Goal: Transaction & Acquisition: Book appointment/travel/reservation

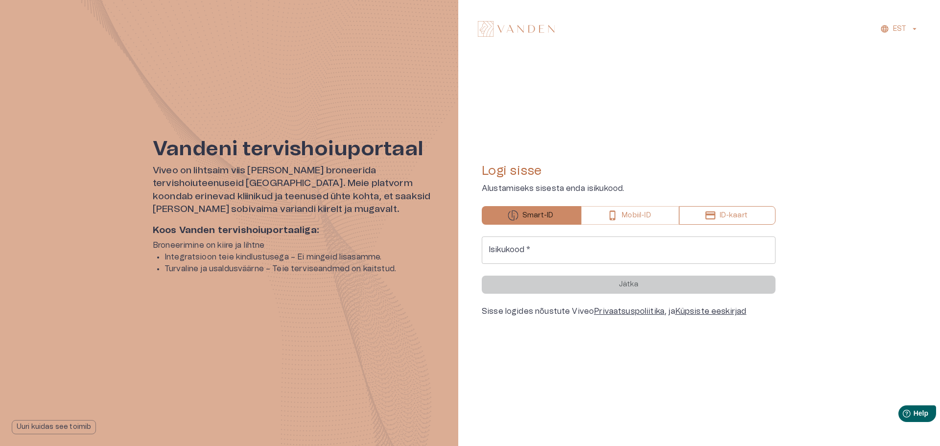
click at [707, 214] on icon "button" at bounding box center [710, 215] width 10 height 8
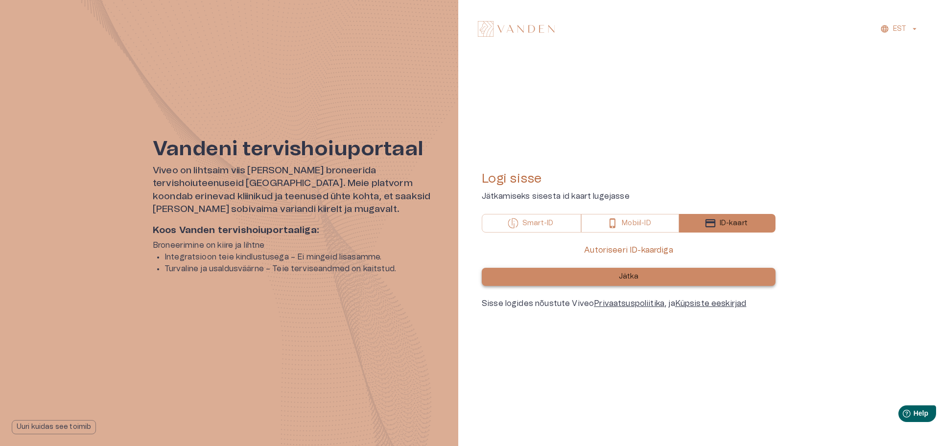
click at [629, 277] on p "Jätka" at bounding box center [629, 277] width 20 height 10
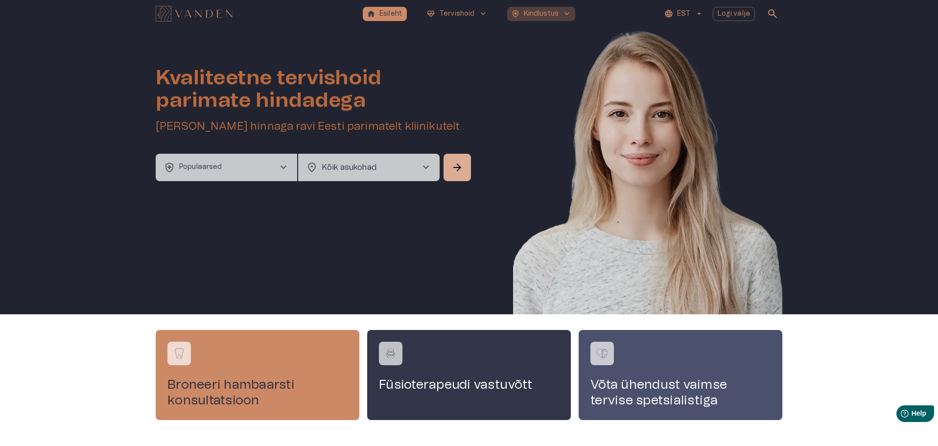
click at [556, 12] on p "Kindlustus" at bounding box center [541, 14] width 35 height 10
click at [566, 12] on span "keyboard_arrow_down" at bounding box center [566, 13] width 9 height 9
click at [524, 13] on p "Kindlustus" at bounding box center [541, 14] width 35 height 10
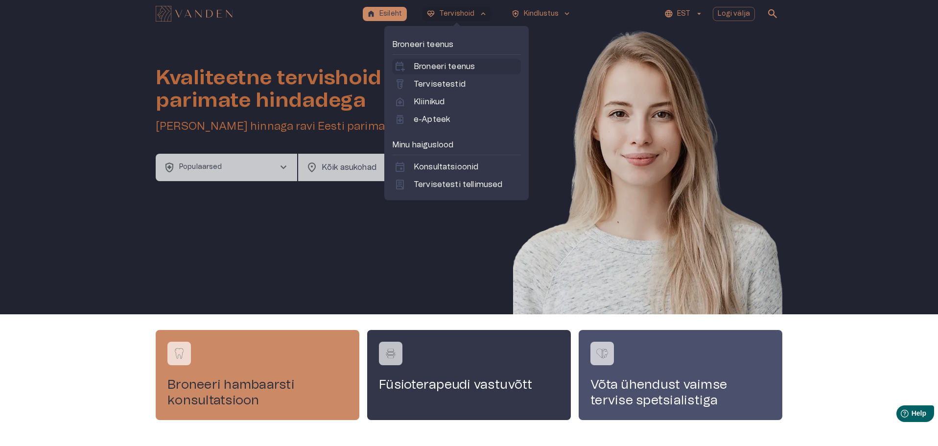
click at [453, 66] on p "Broneeri teenus" at bounding box center [444, 67] width 61 height 12
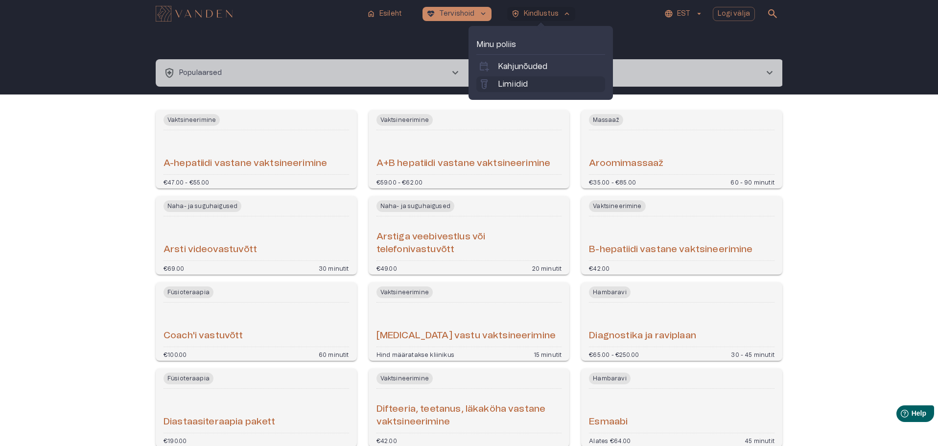
click at [522, 83] on p "Limiidid" at bounding box center [513, 84] width 30 height 12
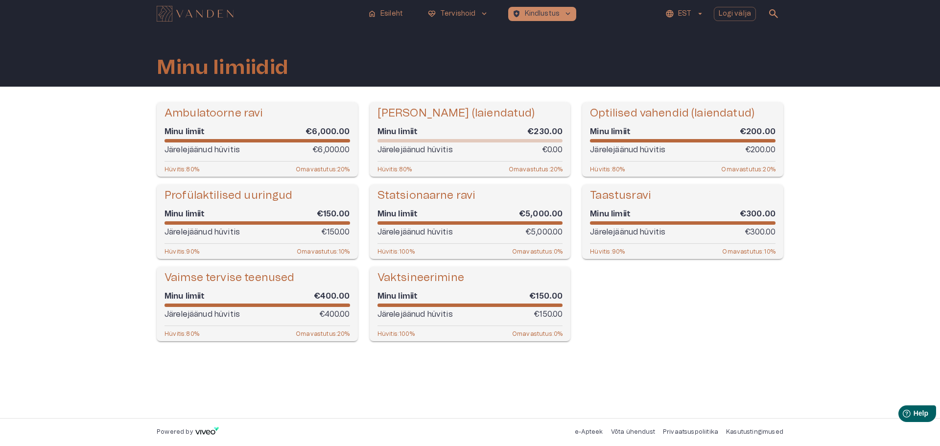
click at [633, 197] on h5 "Taastusravi" at bounding box center [620, 195] width 61 height 14
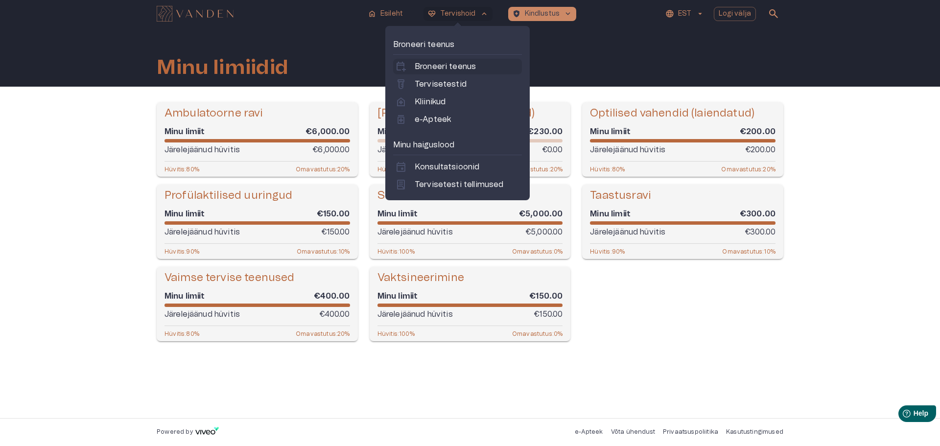
click at [459, 66] on p "Broneeri teenus" at bounding box center [445, 67] width 61 height 12
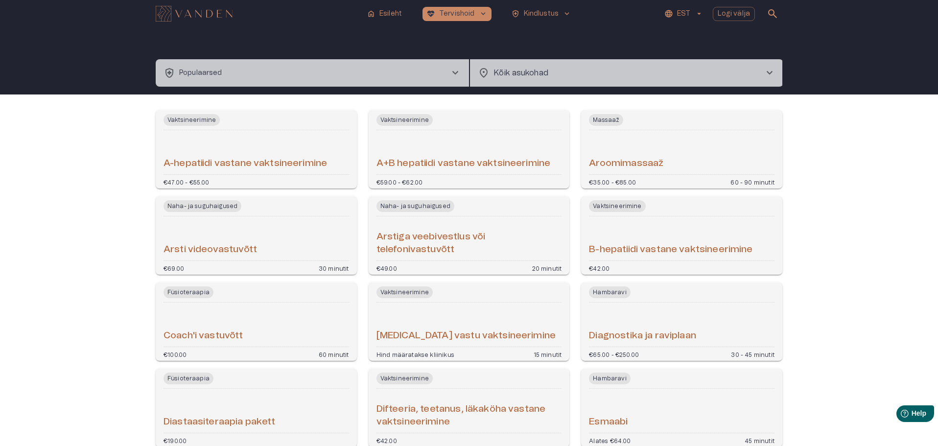
click at [337, 72] on button "health_and_safety Populaarsed chevron_right" at bounding box center [312, 72] width 313 height 27
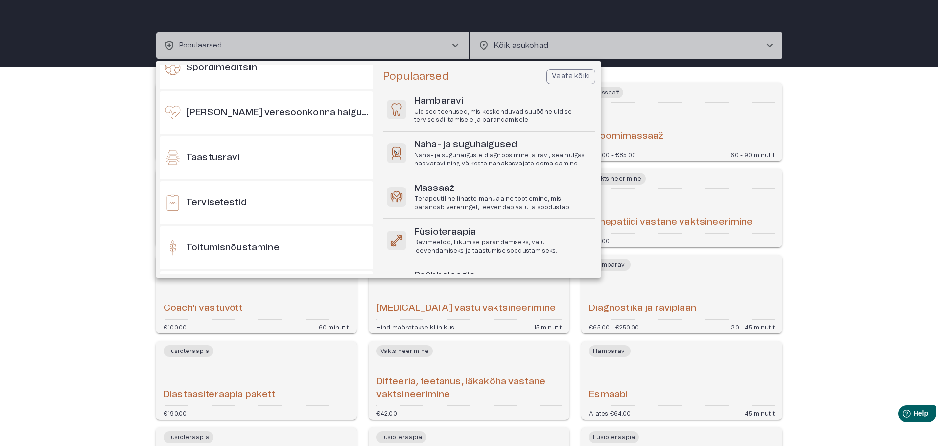
scroll to position [881, 0]
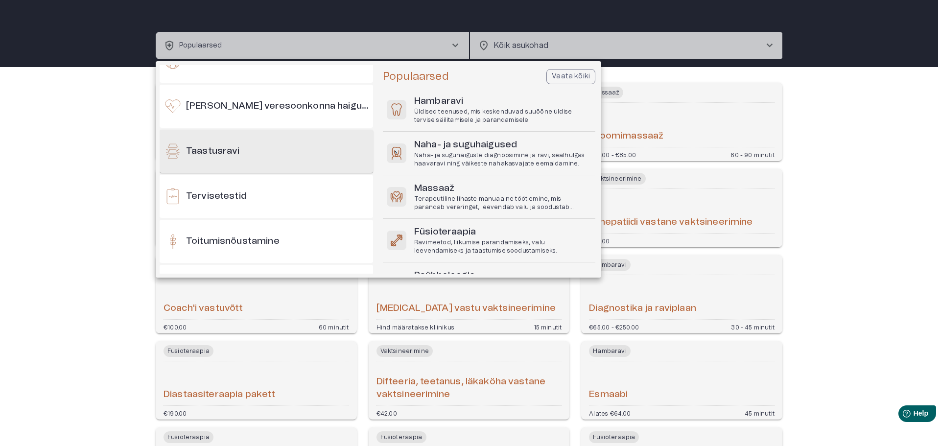
click at [230, 144] on div "Taastusravi" at bounding box center [266, 151] width 213 height 43
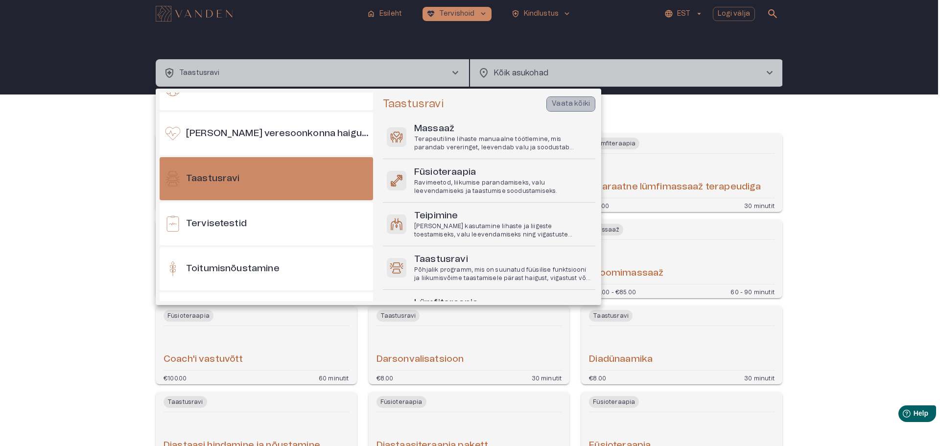
click at [572, 101] on p "Vaata kõiki" at bounding box center [571, 104] width 38 height 10
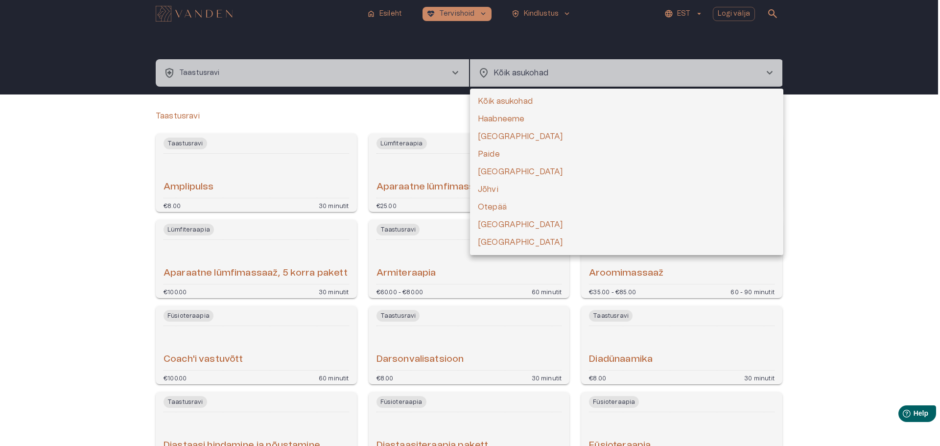
click at [535, 70] on body "home Esileht [MEDICAL_DATA]_heart Tervishoid keyboard_arrow_down health_and_saf…" at bounding box center [470, 223] width 940 height 446
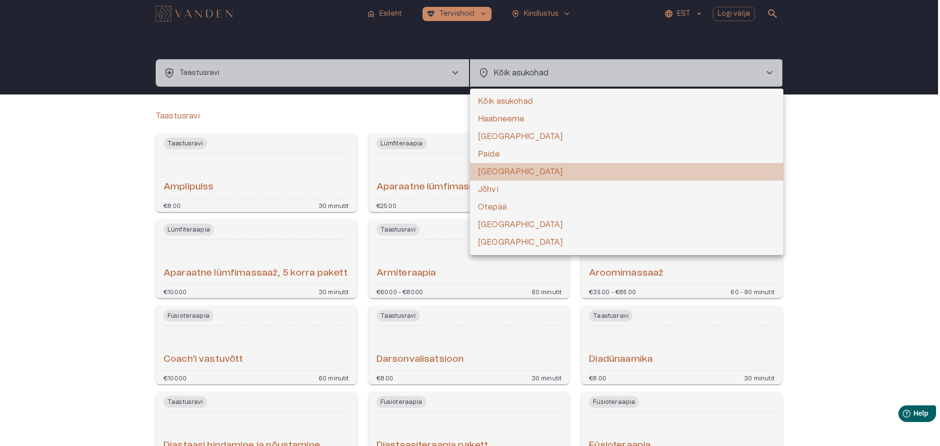
click at [508, 165] on li "[GEOGRAPHIC_DATA]" at bounding box center [626, 172] width 313 height 18
type input "**********"
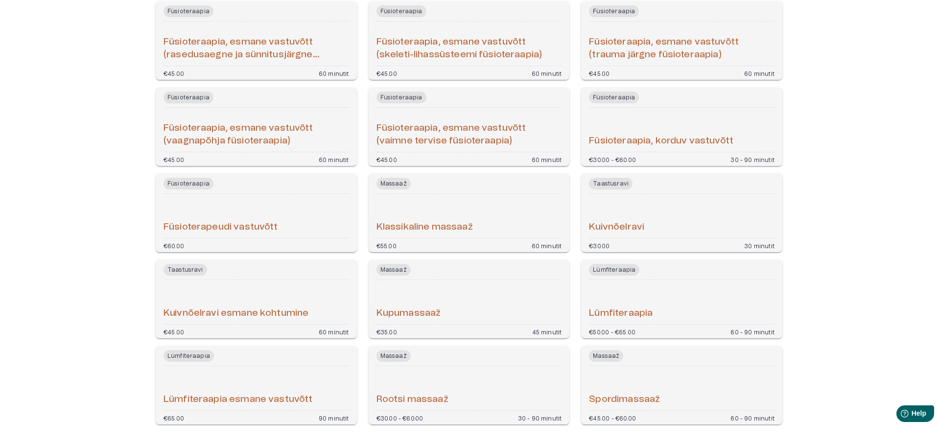
scroll to position [428, 0]
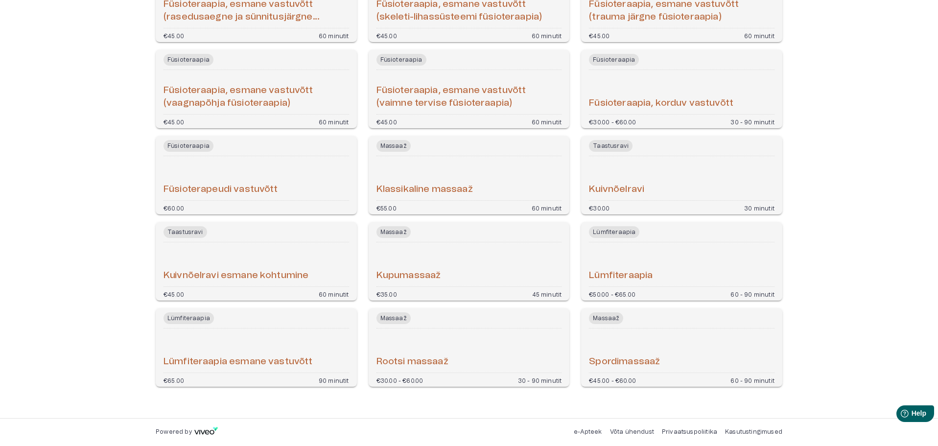
click at [461, 176] on div "Klassikaline massaaž" at bounding box center [468, 178] width 185 height 36
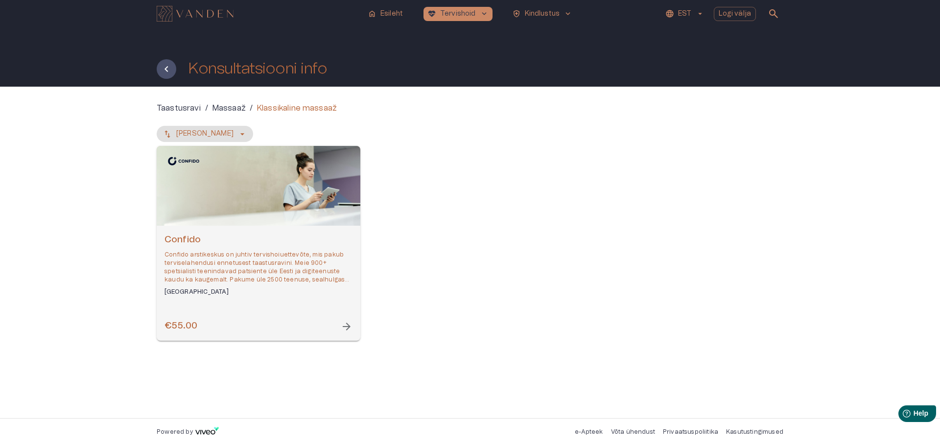
click at [347, 326] on span "arrow_forward" at bounding box center [347, 327] width 12 height 12
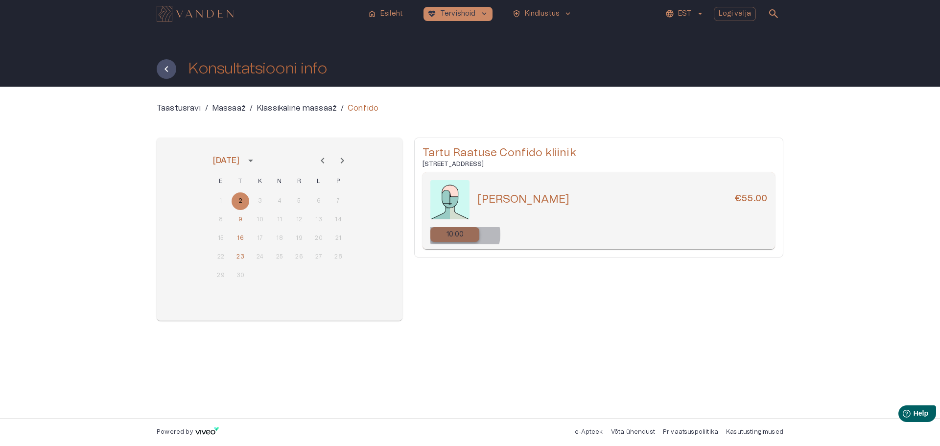
click at [464, 234] on div "10:00" at bounding box center [454, 234] width 49 height 15
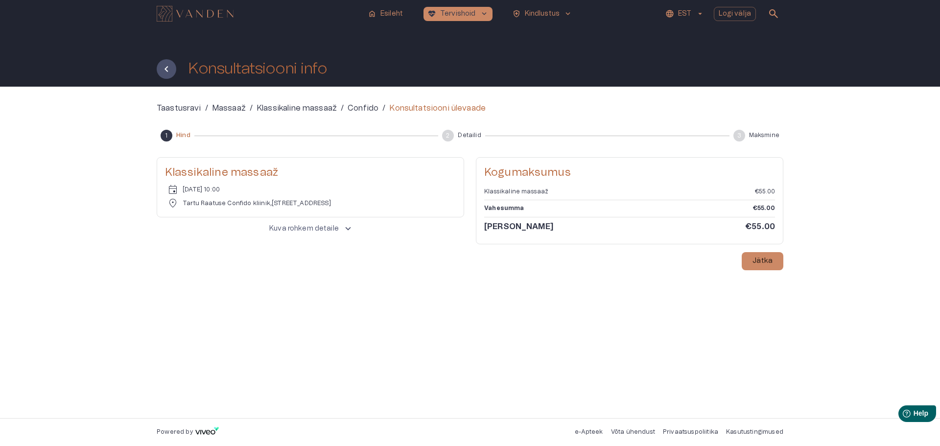
click at [345, 230] on span "keyboard_arrow_up" at bounding box center [348, 228] width 11 height 11
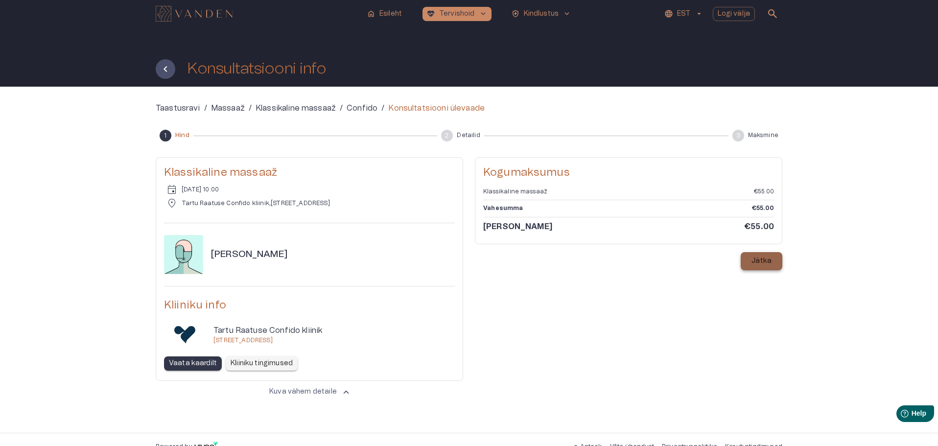
click at [758, 264] on p "Jätka" at bounding box center [761, 261] width 20 height 10
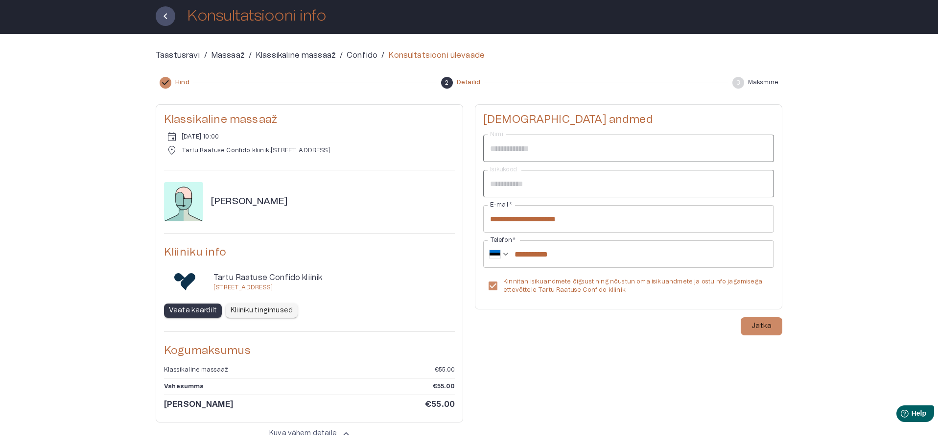
scroll to position [109, 0]
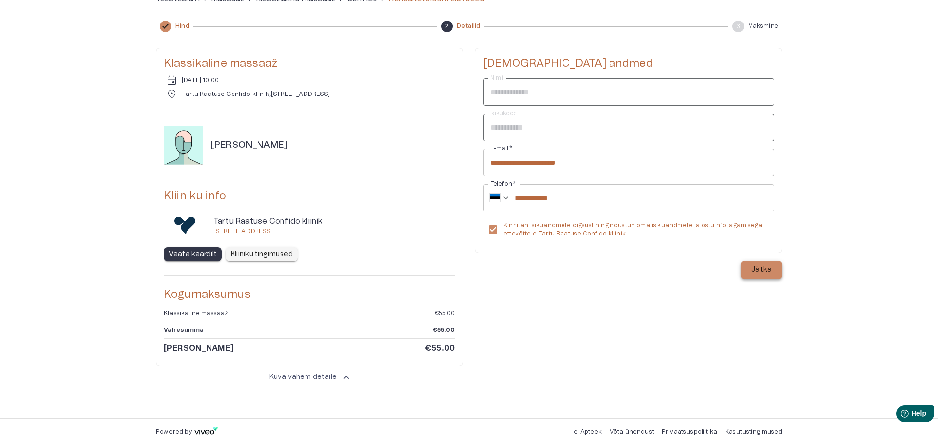
click at [762, 272] on p "Jätka" at bounding box center [761, 270] width 20 height 10
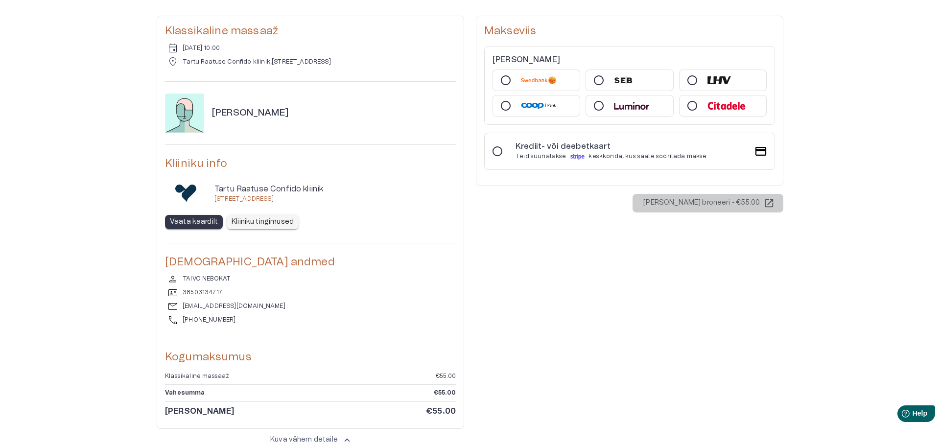
scroll to position [0, 0]
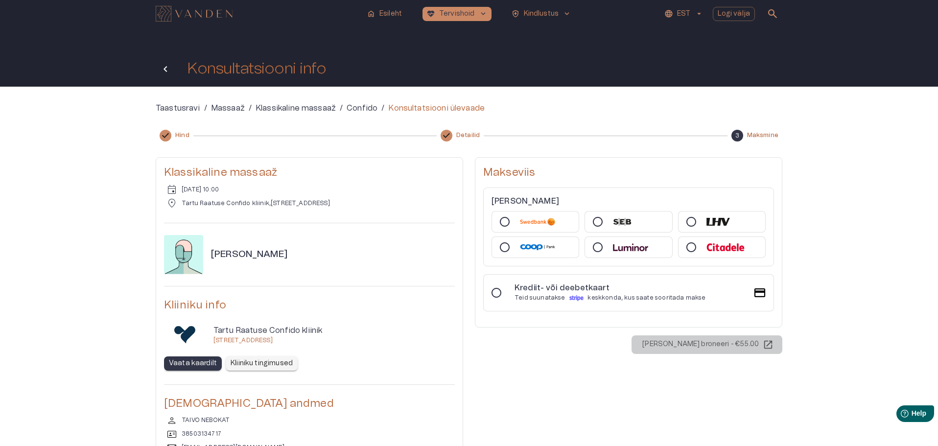
click at [168, 68] on icon "Tagasi" at bounding box center [166, 69] width 12 height 12
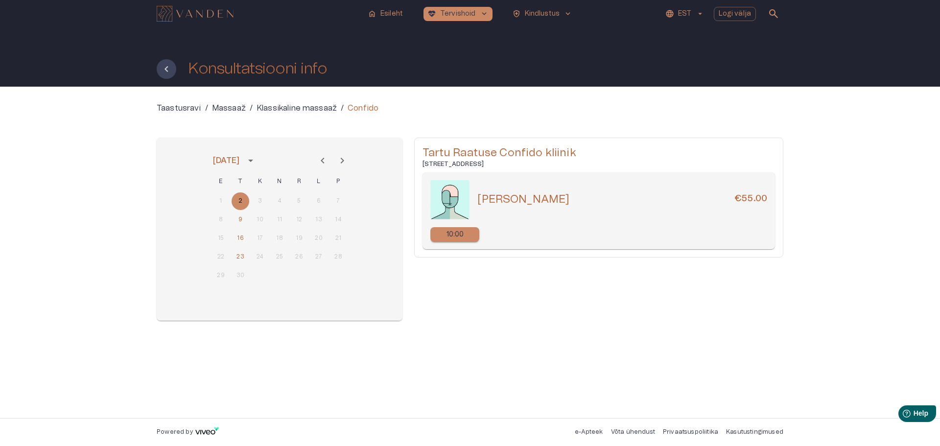
click at [168, 68] on icon "Tagasi" at bounding box center [167, 69] width 12 height 12
click at [166, 69] on icon "Tagasi" at bounding box center [167, 69] width 12 height 12
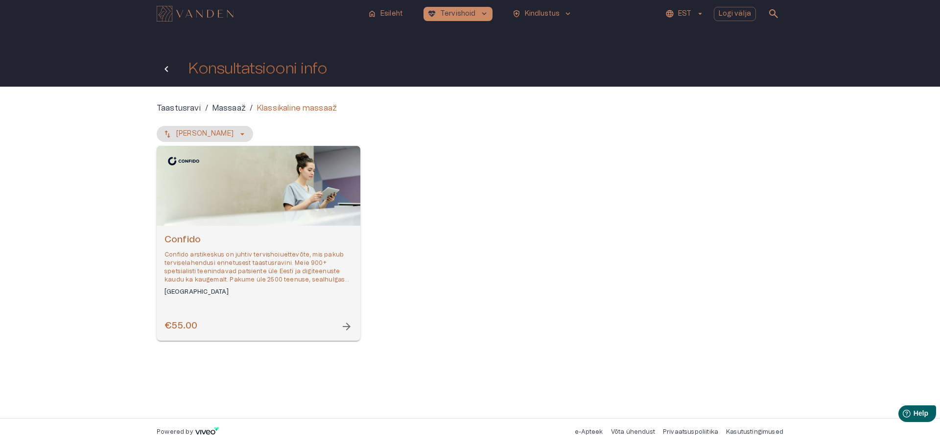
click at [167, 66] on icon "Tagasi" at bounding box center [167, 69] width 12 height 12
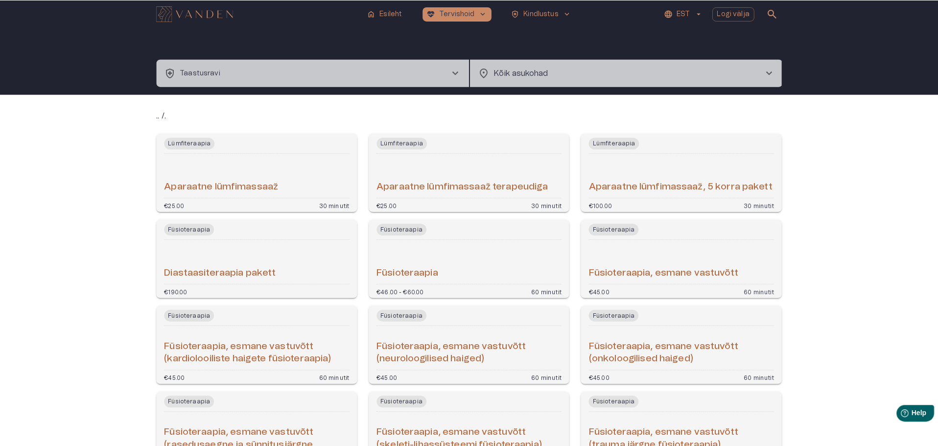
scroll to position [428, 0]
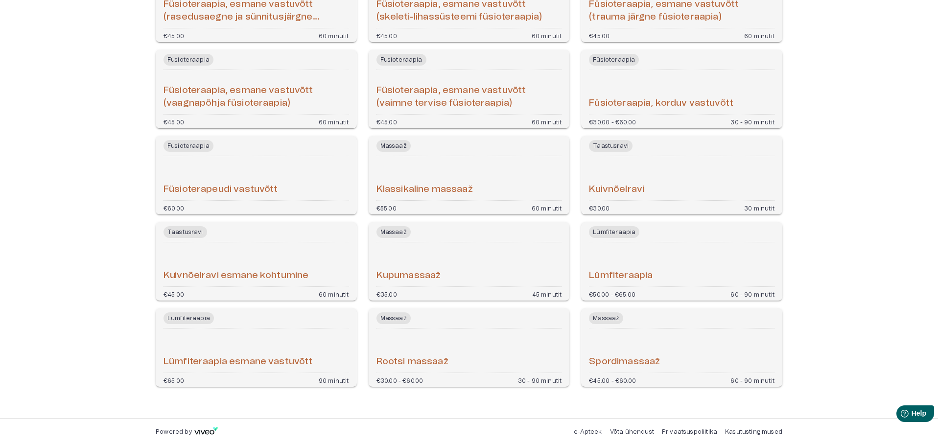
click at [236, 168] on div "Füsioterapeudi vastuvõtt" at bounding box center [255, 178] width 185 height 36
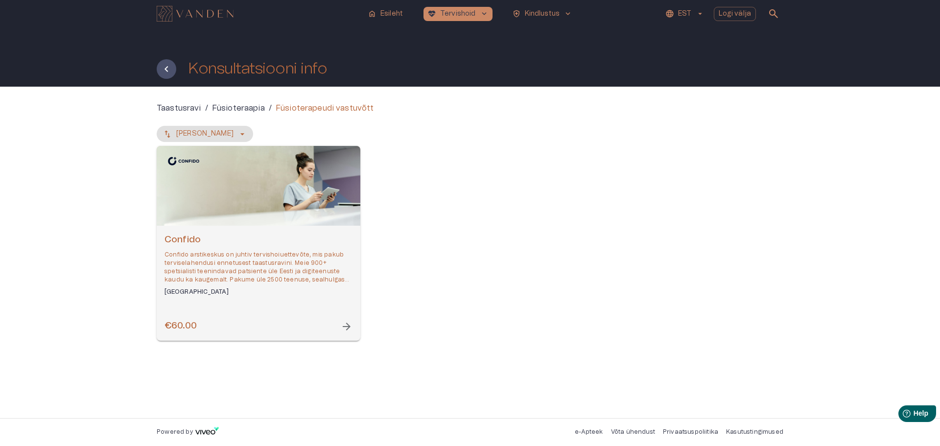
click at [294, 287] on div "Confido Confido arstikeskus on juhtiv tervishoiuettevõte, mis pakub terviselahe…" at bounding box center [258, 264] width 188 height 63
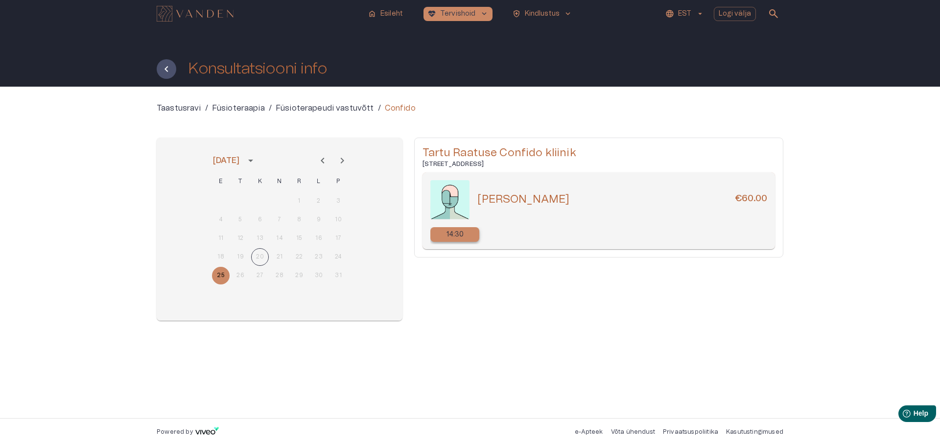
click at [463, 230] on p "14:30" at bounding box center [455, 235] width 18 height 10
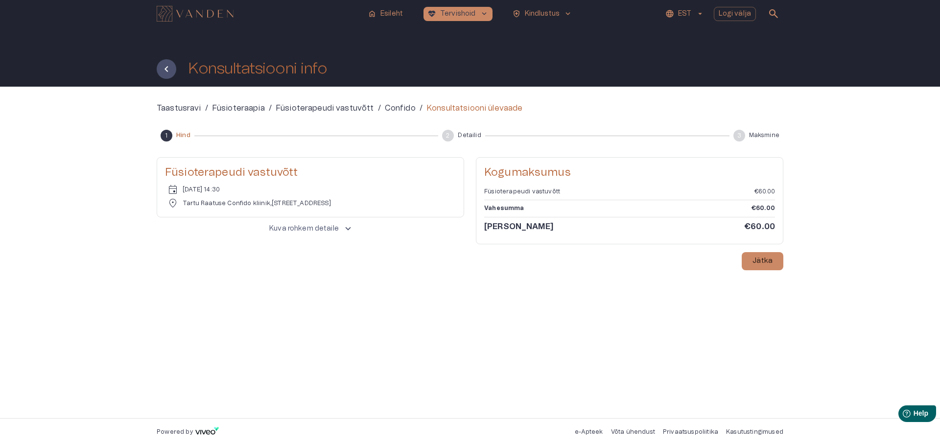
click at [343, 227] on span "keyboard_arrow_up" at bounding box center [348, 228] width 11 height 11
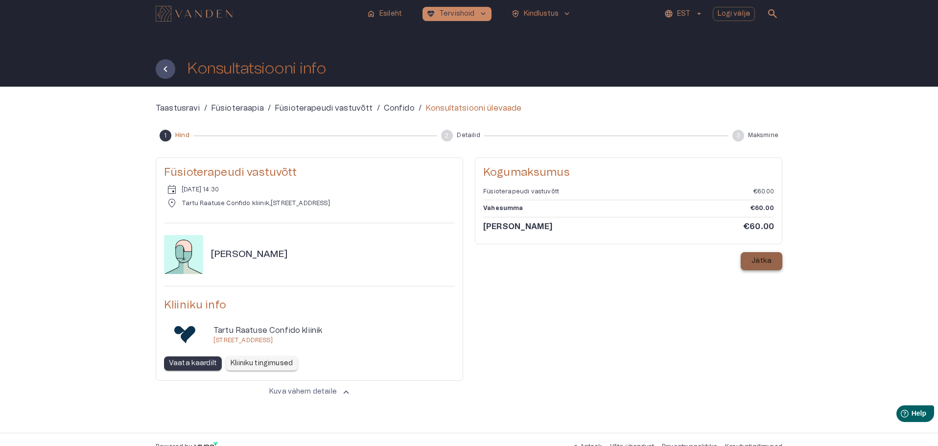
click at [761, 268] on button "Jätka" at bounding box center [761, 261] width 42 height 18
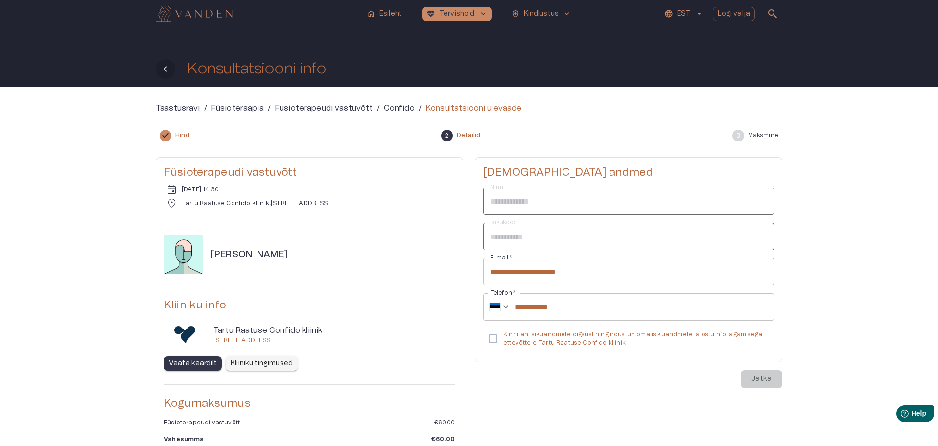
click at [165, 69] on icon "Tagasi" at bounding box center [166, 69] width 12 height 12
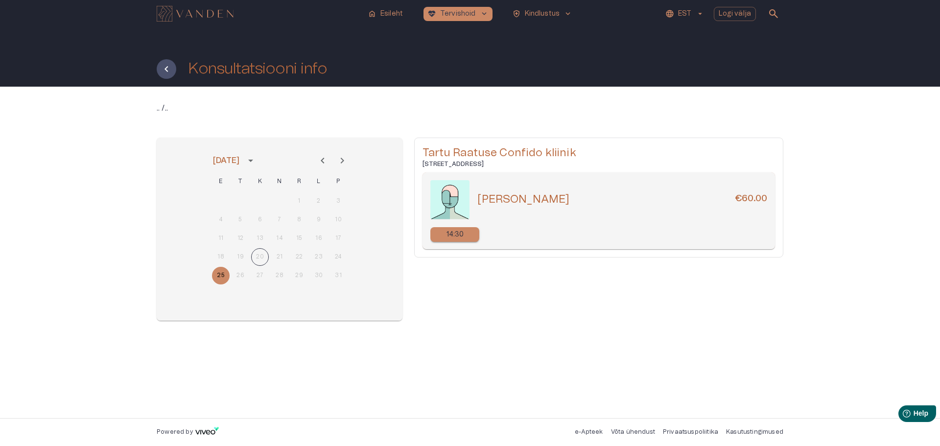
click at [165, 69] on icon "Tagasi" at bounding box center [165, 69] width 3 height 6
click at [169, 64] on icon "Tagasi" at bounding box center [167, 69] width 12 height 12
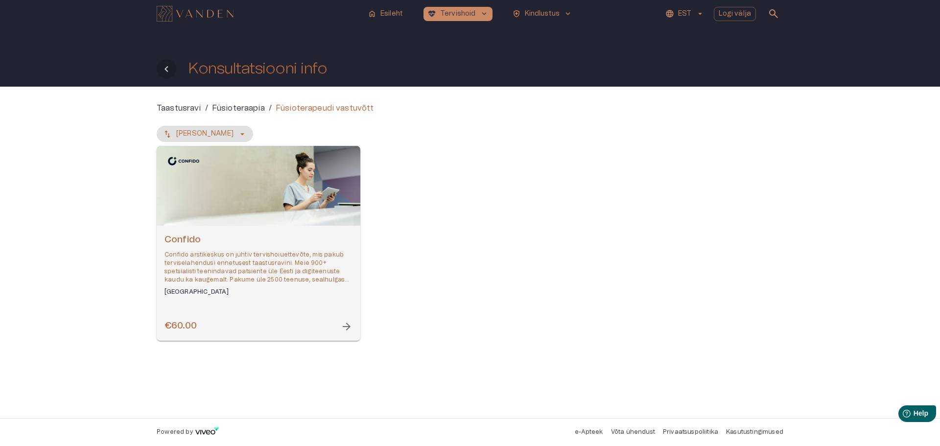
click at [170, 66] on icon "Tagasi" at bounding box center [167, 69] width 12 height 12
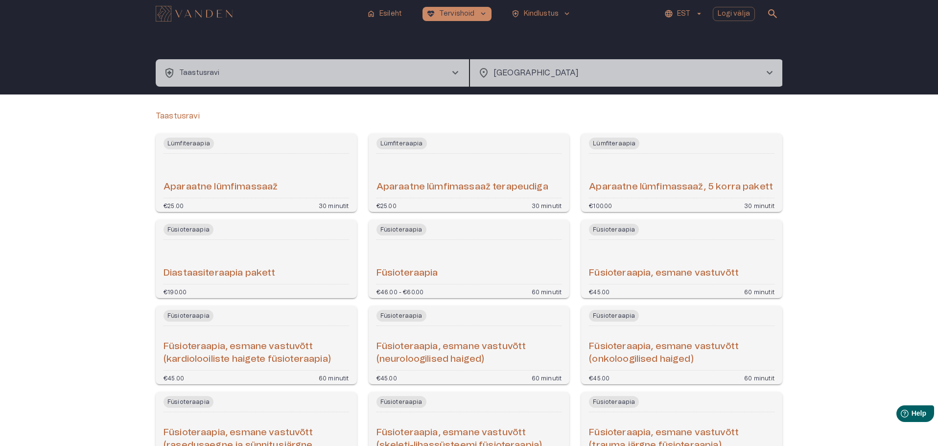
click at [285, 174] on div "Aparaatne lümfimassaaž" at bounding box center [255, 176] width 185 height 36
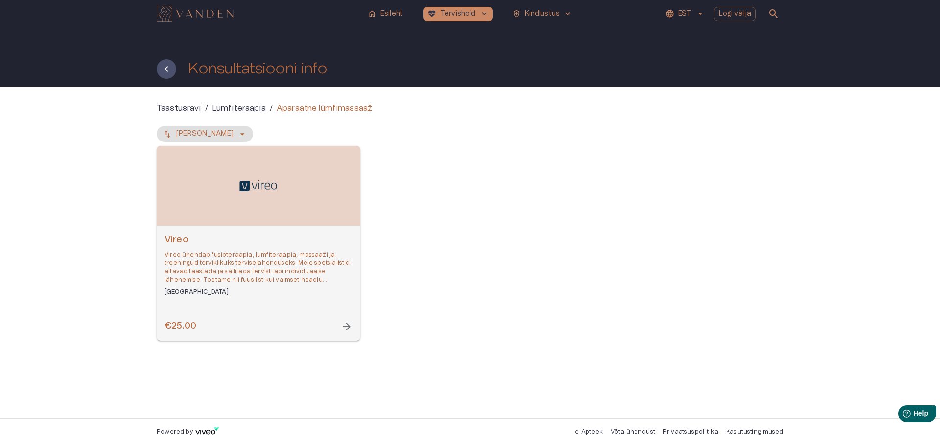
click at [281, 211] on div "Open selected supplier available booking dates" at bounding box center [259, 186] width 204 height 80
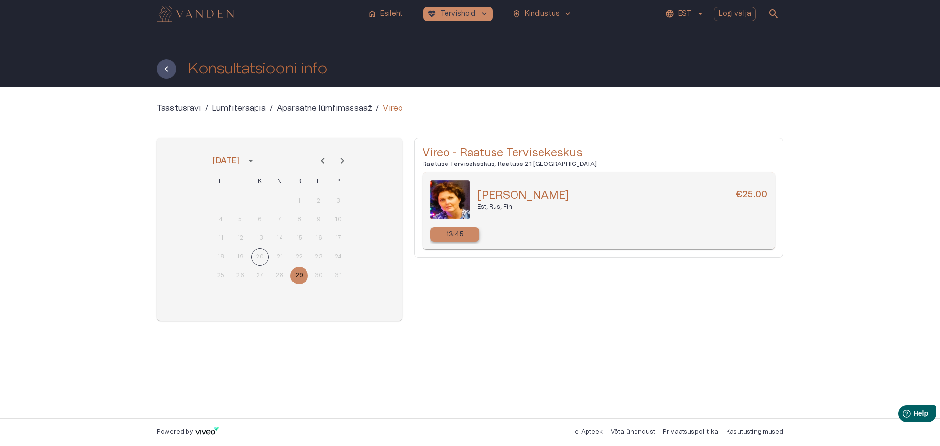
click at [470, 236] on div "13:45" at bounding box center [454, 234] width 49 height 15
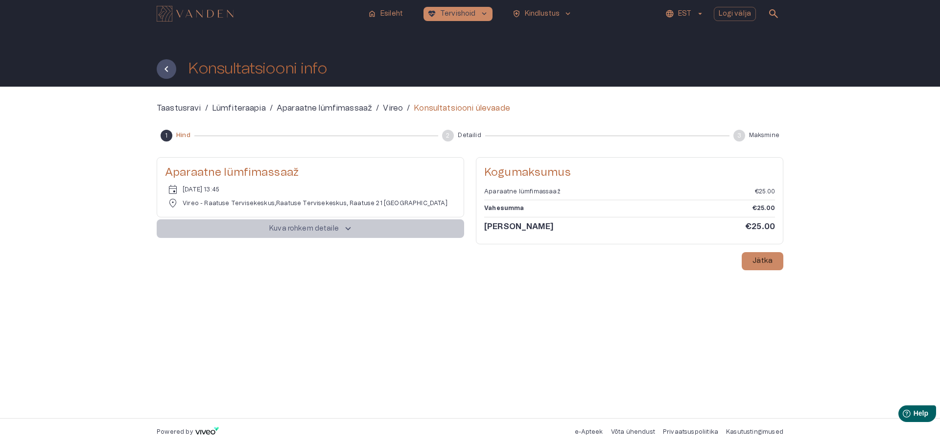
click at [343, 229] on span "keyboard_arrow_up" at bounding box center [348, 228] width 11 height 11
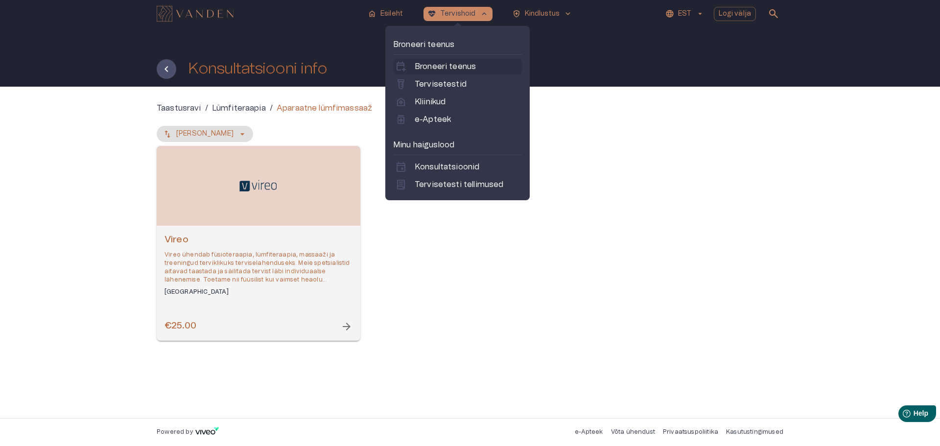
click at [444, 66] on p "Broneeri teenus" at bounding box center [445, 67] width 61 height 12
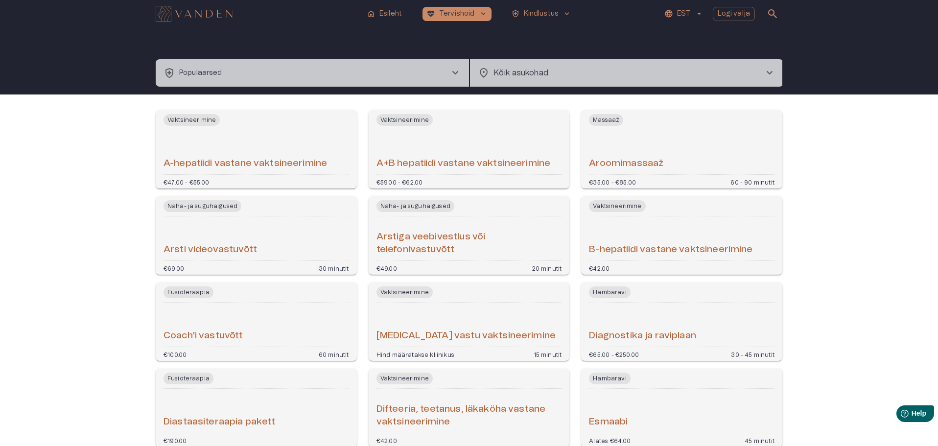
click at [288, 233] on div "Arsti videovastuvõtt" at bounding box center [255, 238] width 185 height 36
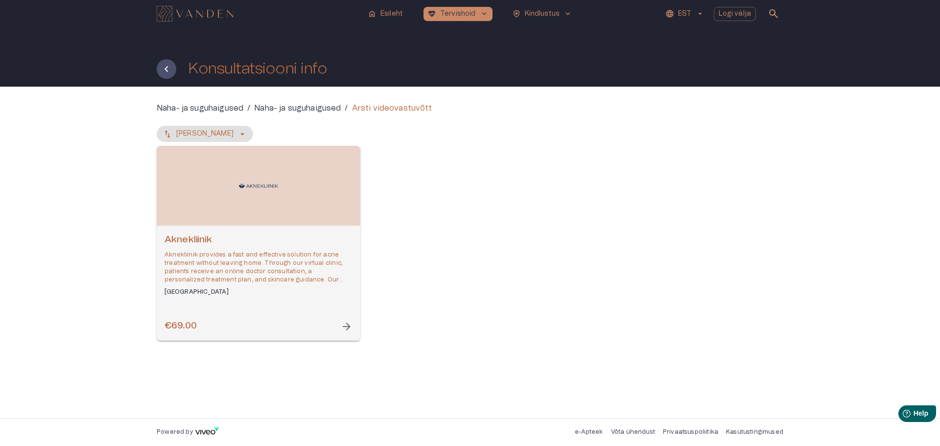
click at [281, 195] on div "Open selected supplier available booking dates" at bounding box center [259, 186] width 204 height 80
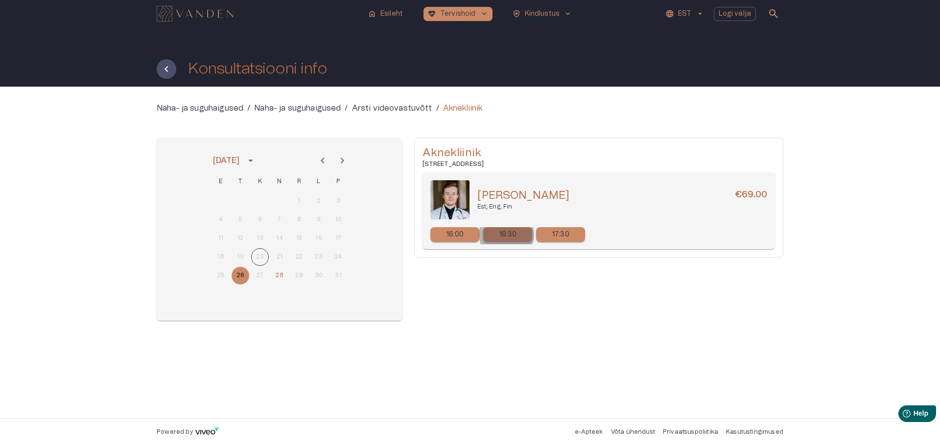
click at [506, 234] on p "16:30" at bounding box center [508, 235] width 18 height 10
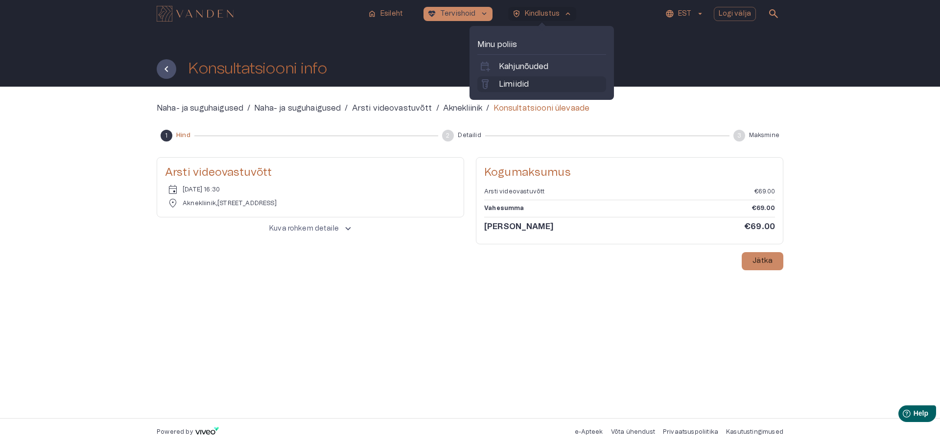
click at [514, 82] on p "Limiidid" at bounding box center [514, 84] width 30 height 12
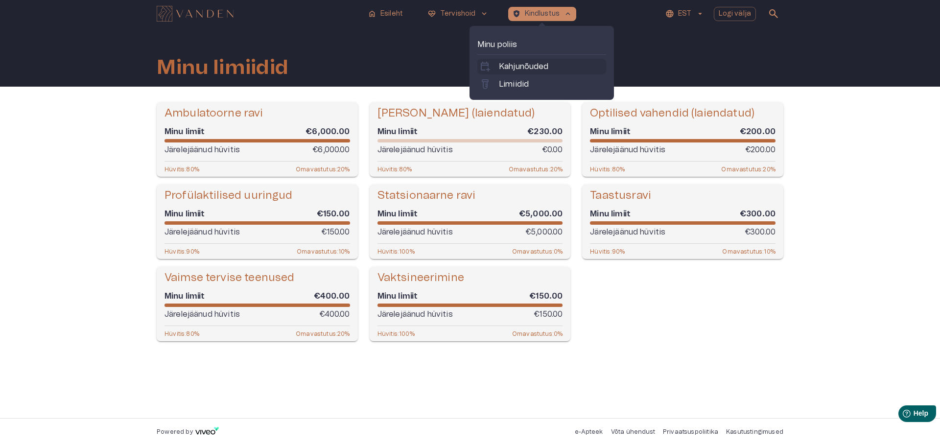
click at [532, 67] on p "Kahjunõuded" at bounding box center [524, 67] width 50 height 12
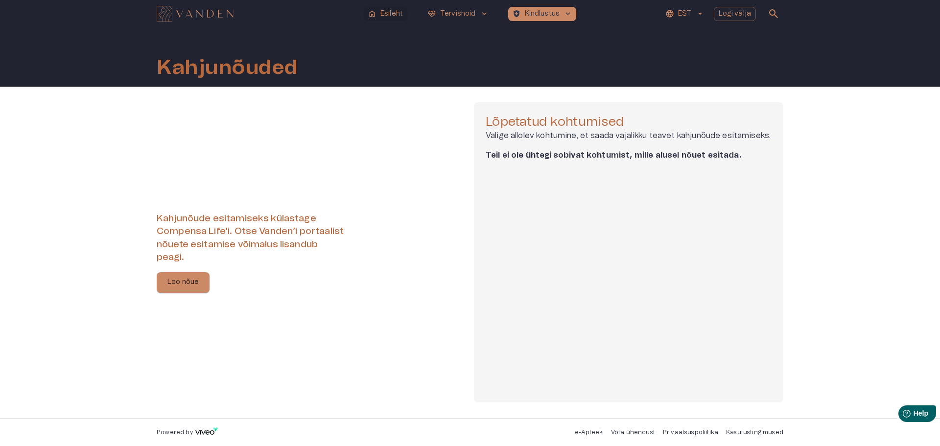
click at [387, 11] on p "Esileht" at bounding box center [391, 14] width 23 height 10
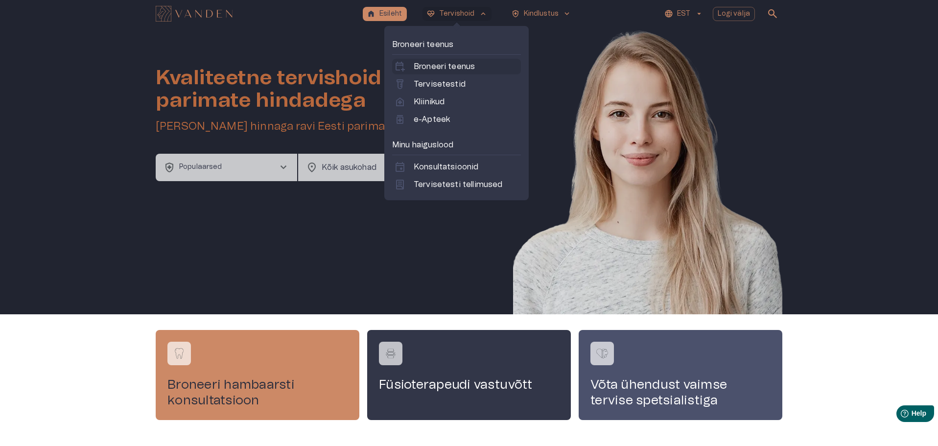
click at [442, 67] on p "Broneeri teenus" at bounding box center [444, 67] width 61 height 12
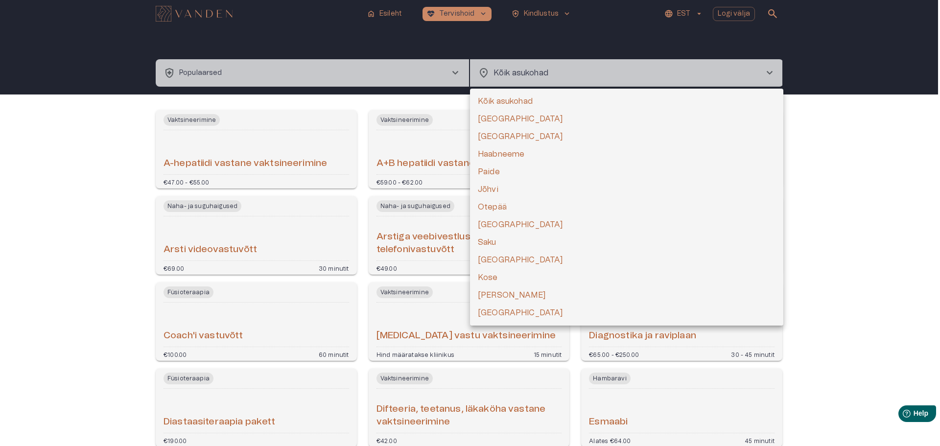
click at [516, 71] on body "home Esileht [MEDICAL_DATA]_heart Tervishoid keyboard_arrow_down health_and_saf…" at bounding box center [470, 223] width 940 height 446
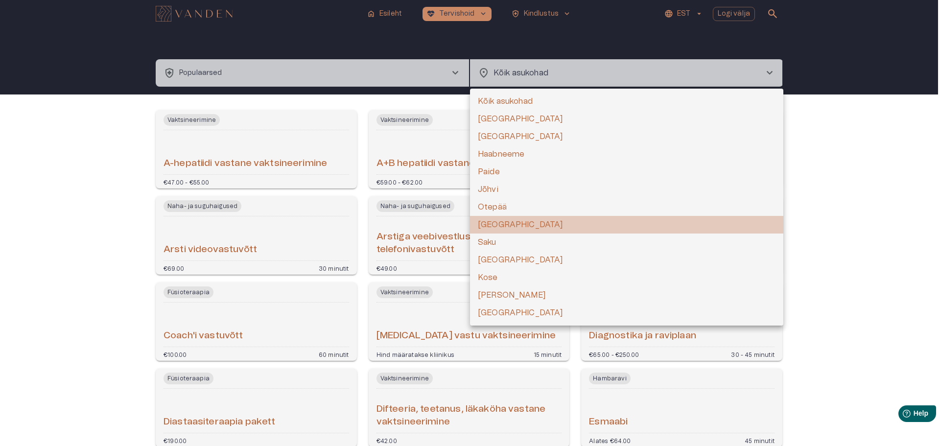
click at [513, 220] on li "[GEOGRAPHIC_DATA]" at bounding box center [626, 225] width 313 height 18
type input "**********"
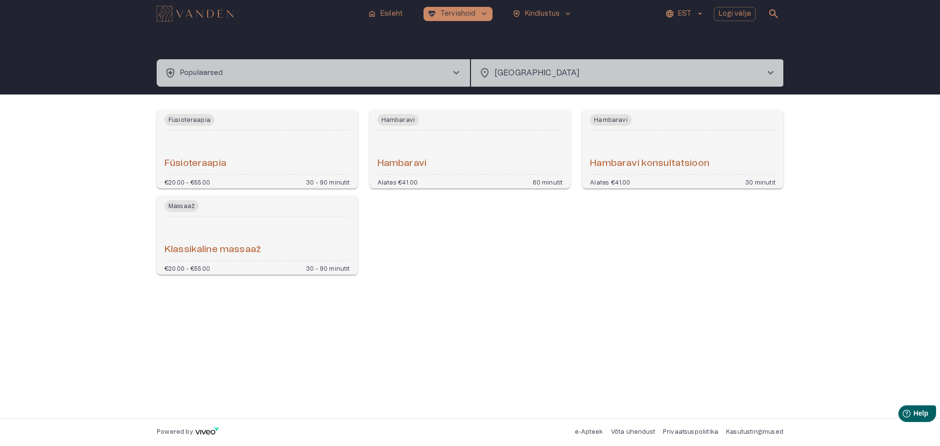
click at [464, 153] on div "Hambaravi" at bounding box center [469, 152] width 185 height 36
click at [221, 233] on div "Klassikaline massaaž" at bounding box center [256, 238] width 185 height 36
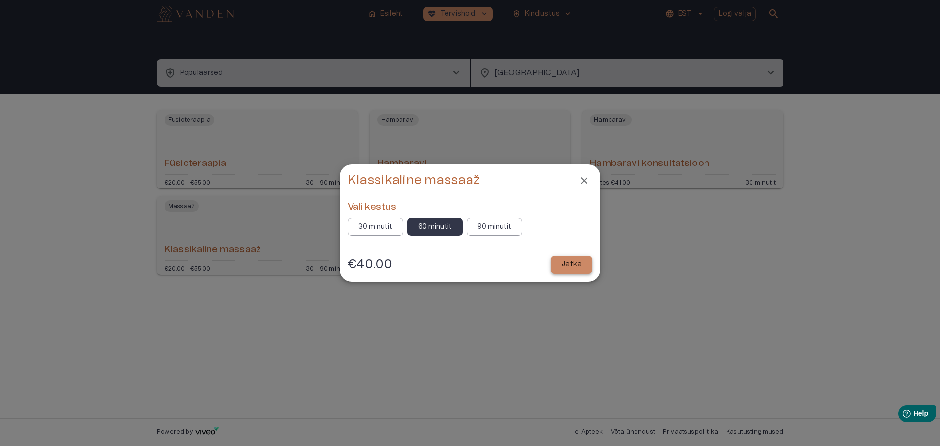
click at [574, 264] on p "Jätka" at bounding box center [571, 264] width 20 height 10
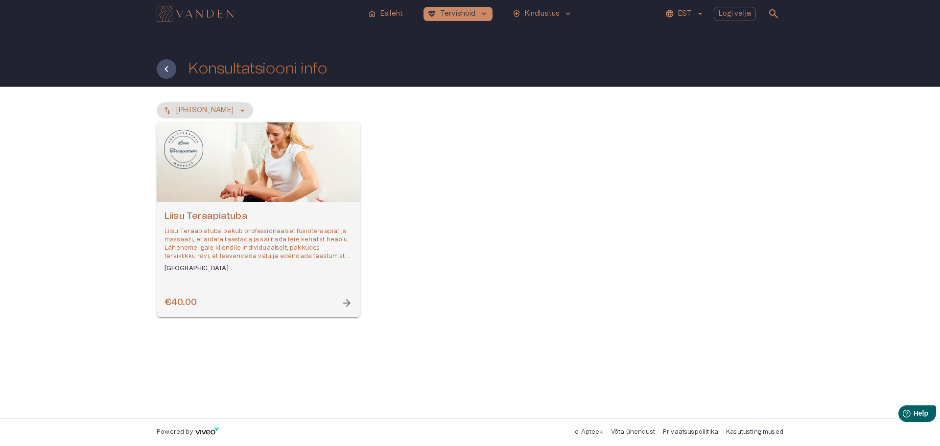
click at [345, 302] on span "arrow_forward" at bounding box center [347, 303] width 12 height 12
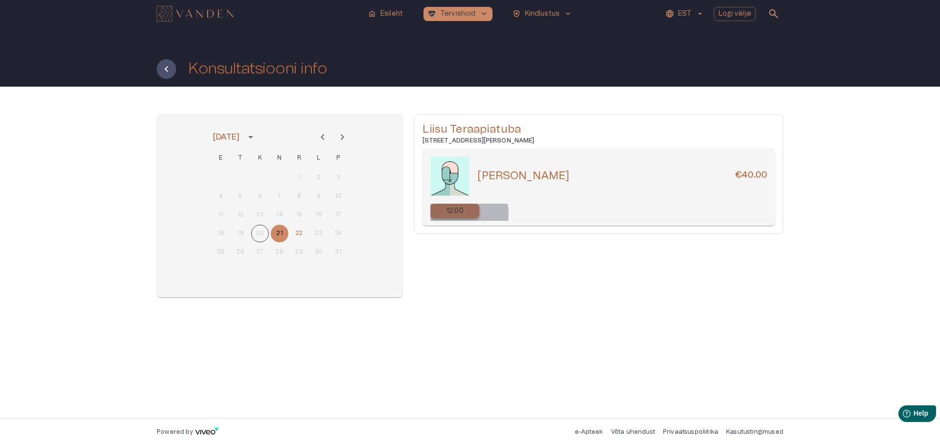
click at [468, 213] on div "12:00" at bounding box center [454, 211] width 49 height 15
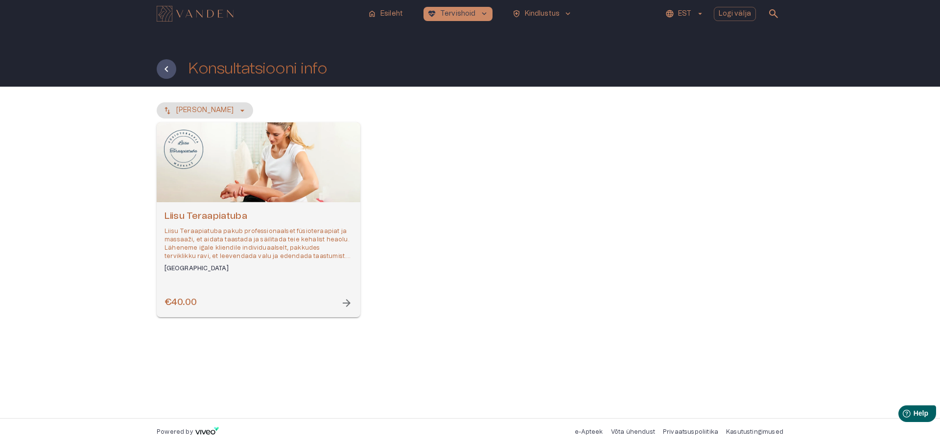
click at [205, 13] on img "Navigate to homepage" at bounding box center [195, 14] width 77 height 16
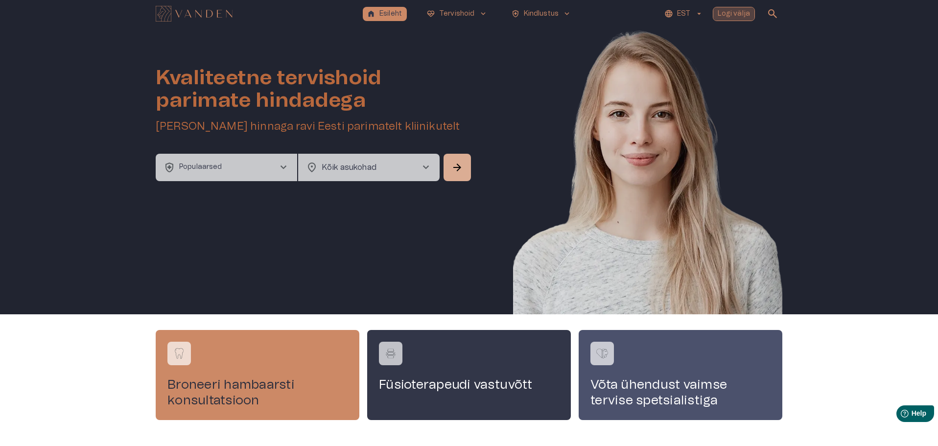
click at [736, 15] on p "Logi välja" at bounding box center [733, 14] width 33 height 10
